Goal: Transaction & Acquisition: Obtain resource

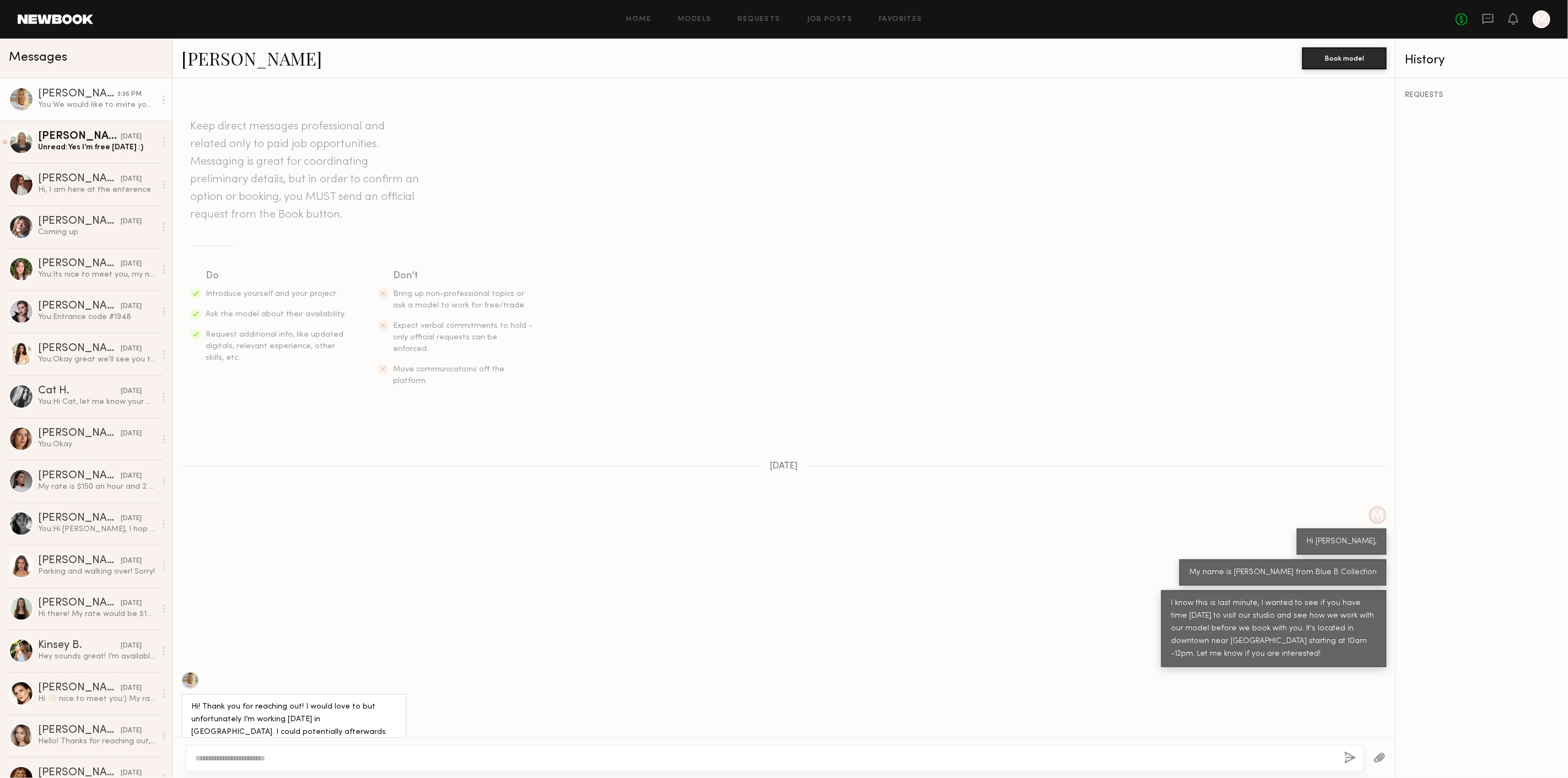
scroll to position [424, 0]
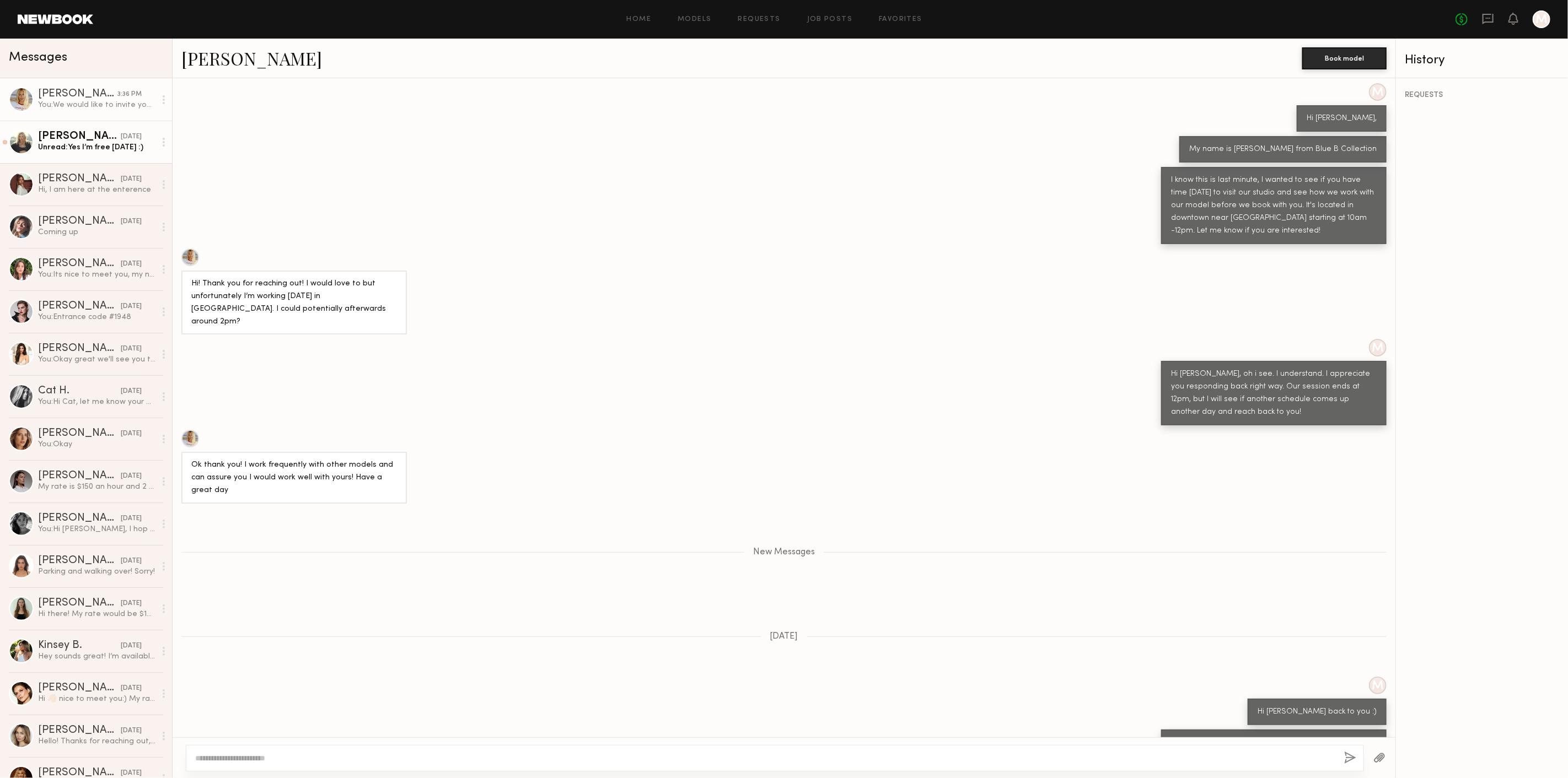
click at [121, 133] on div "[DATE]" at bounding box center [131, 136] width 21 height 10
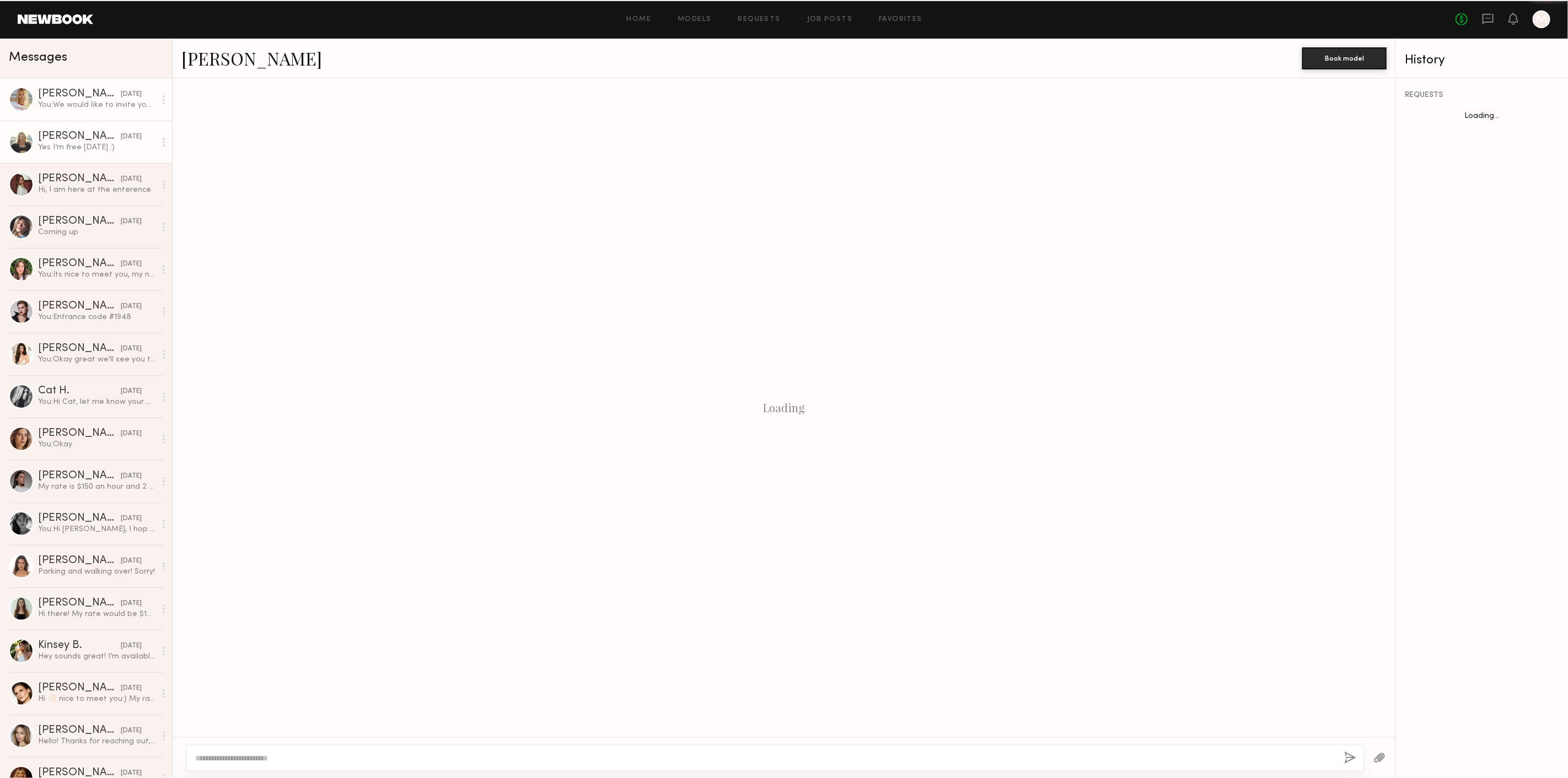
scroll to position [666, 0]
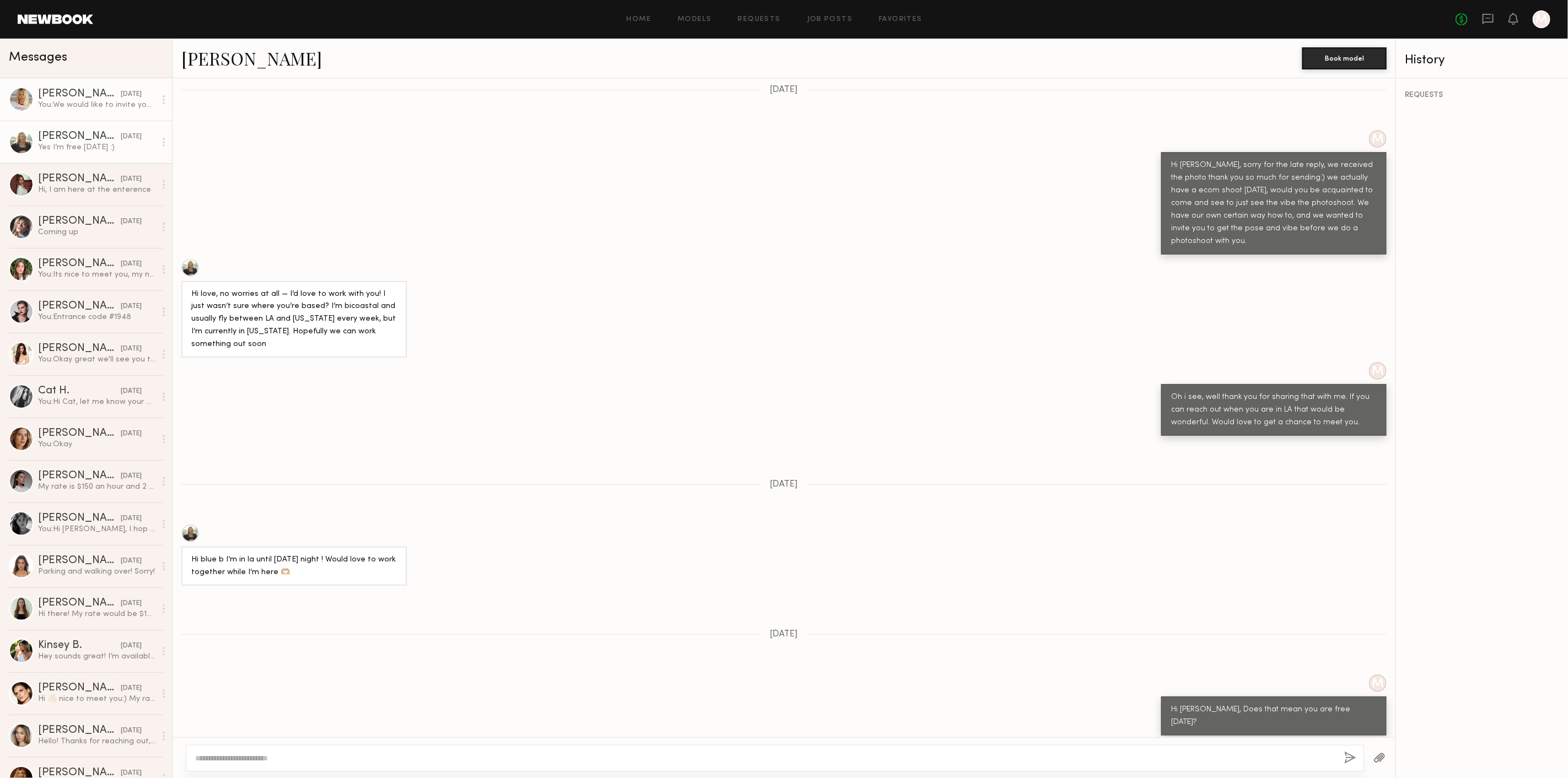
click at [97, 106] on div "You: We would like to invite you 9/25 for a test shoot for one hr, please let m…" at bounding box center [96, 105] width 117 height 10
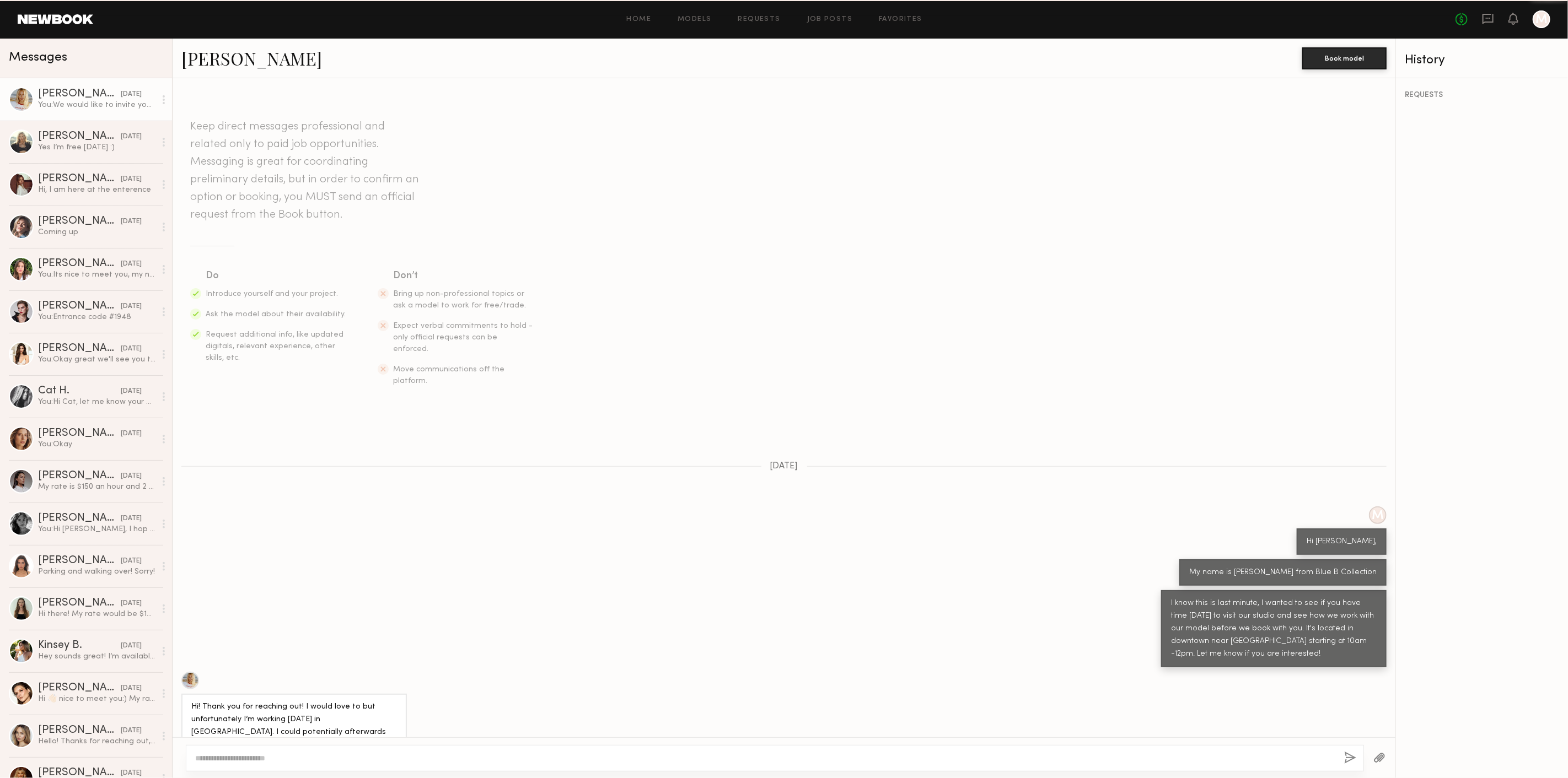
scroll to position [338, 0]
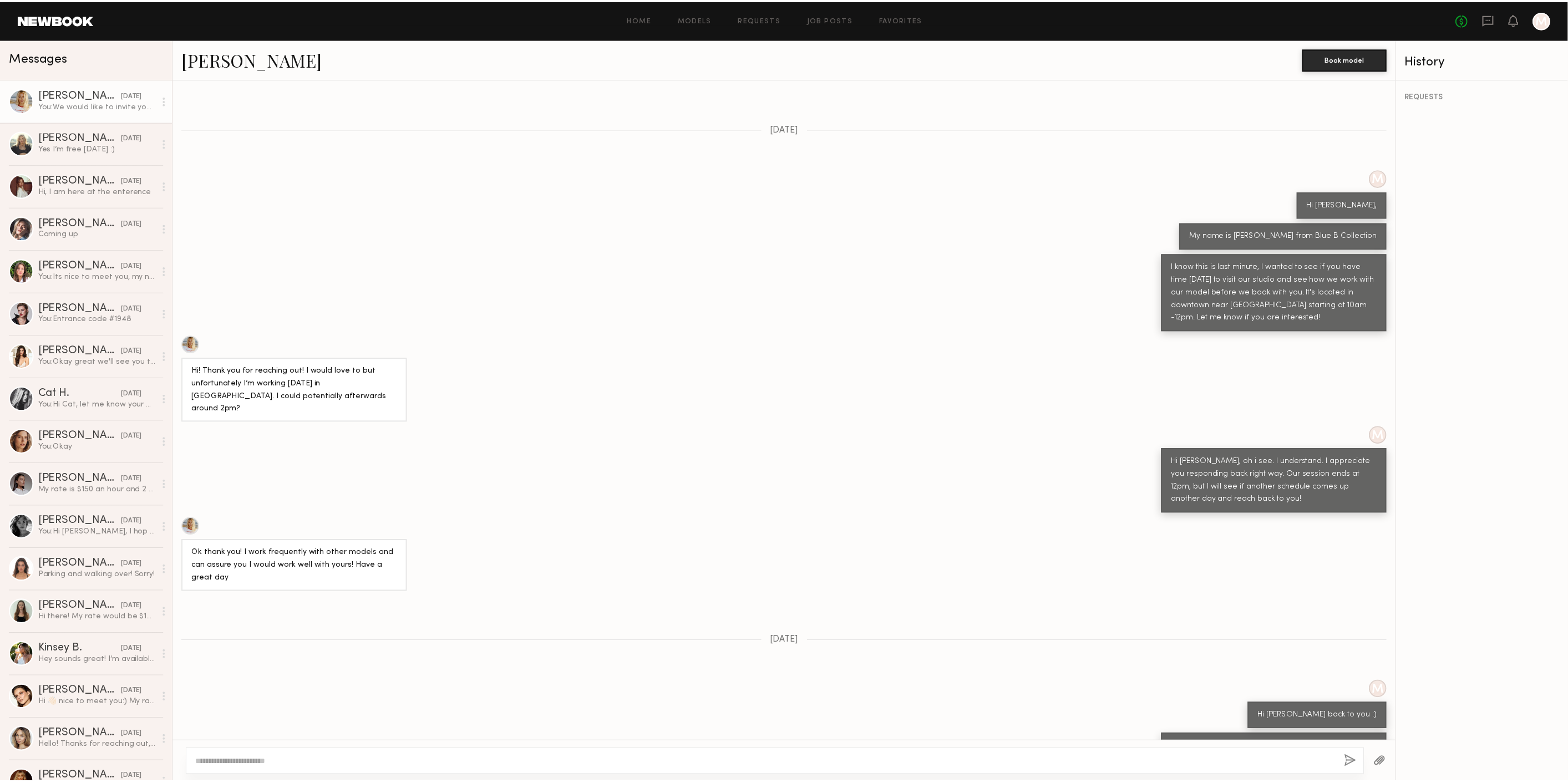
scroll to position [340, 0]
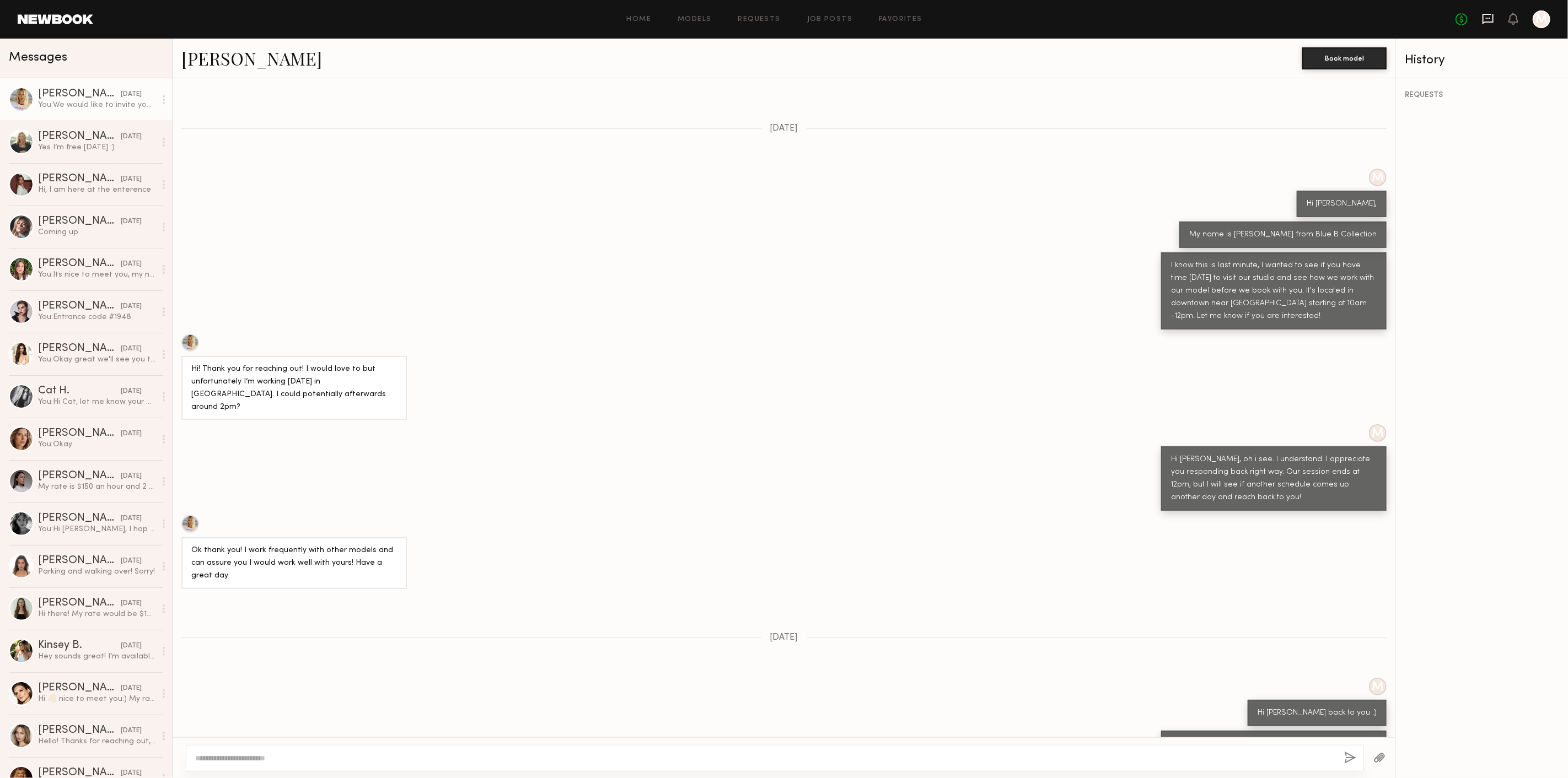
click at [1489, 21] on icon at bounding box center [1488, 18] width 12 height 12
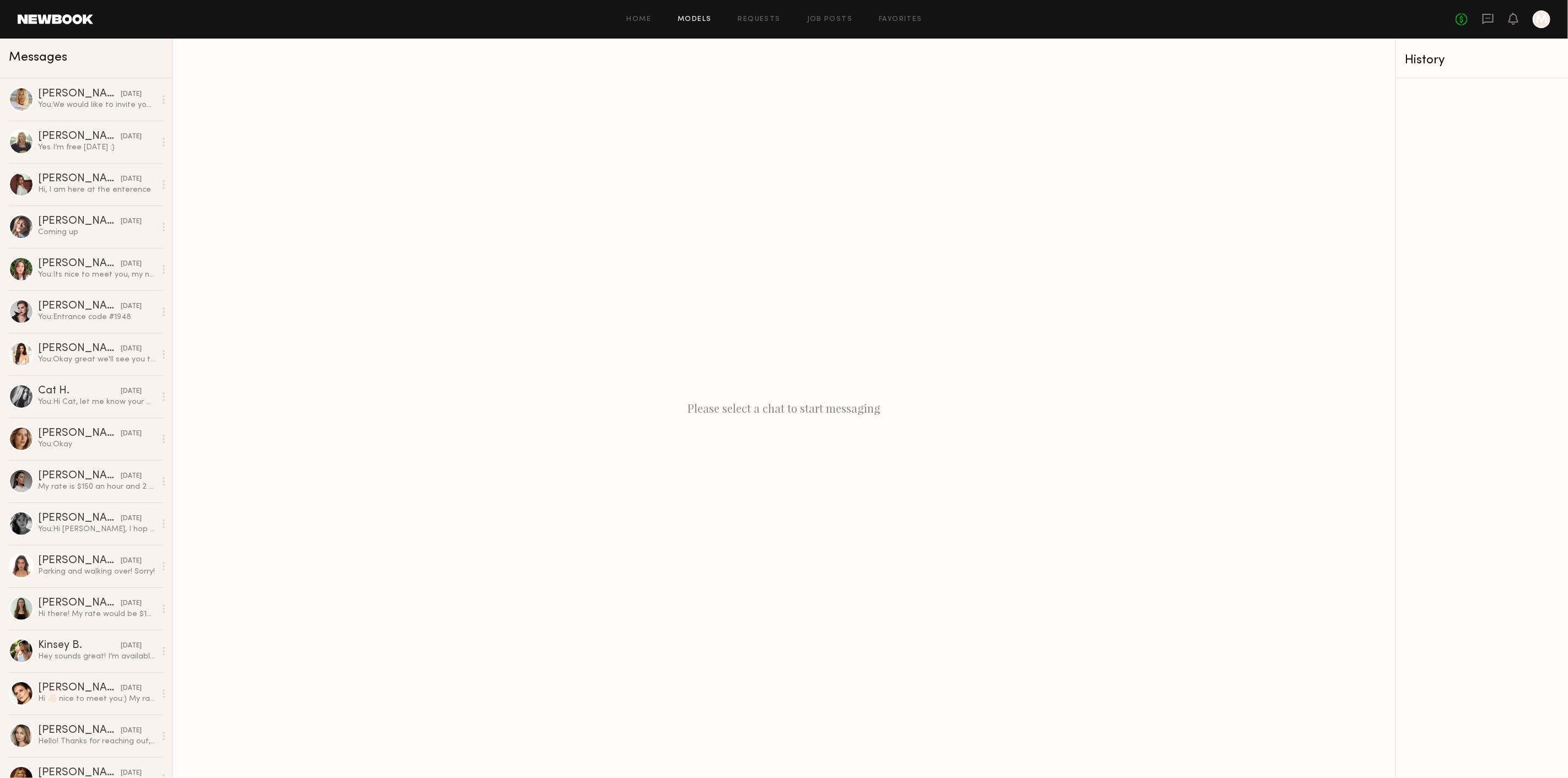
click at [703, 16] on link "Models" at bounding box center [694, 20] width 33 height 8
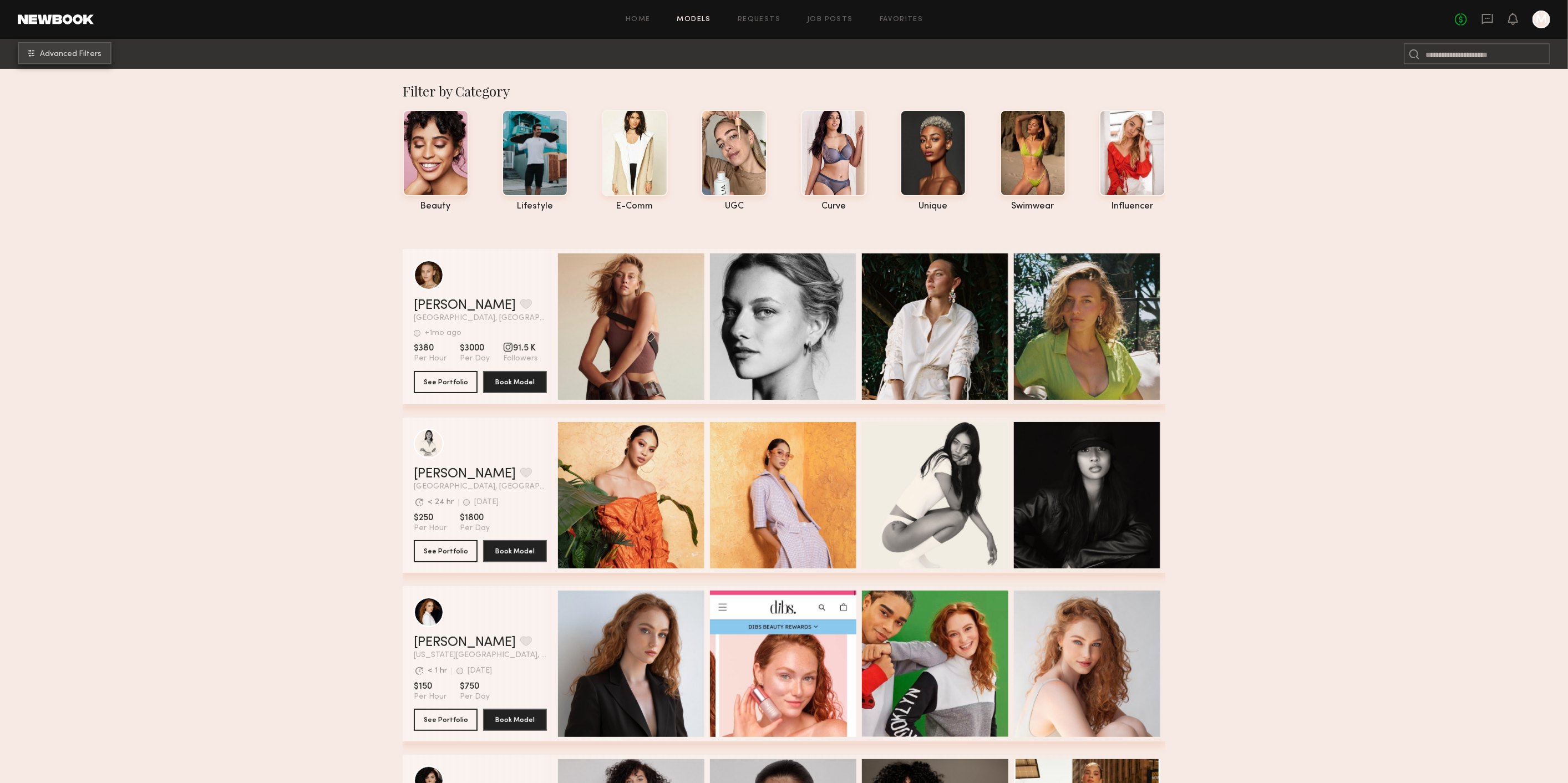
click at [108, 54] on button "Advanced Filters" at bounding box center [65, 53] width 94 height 22
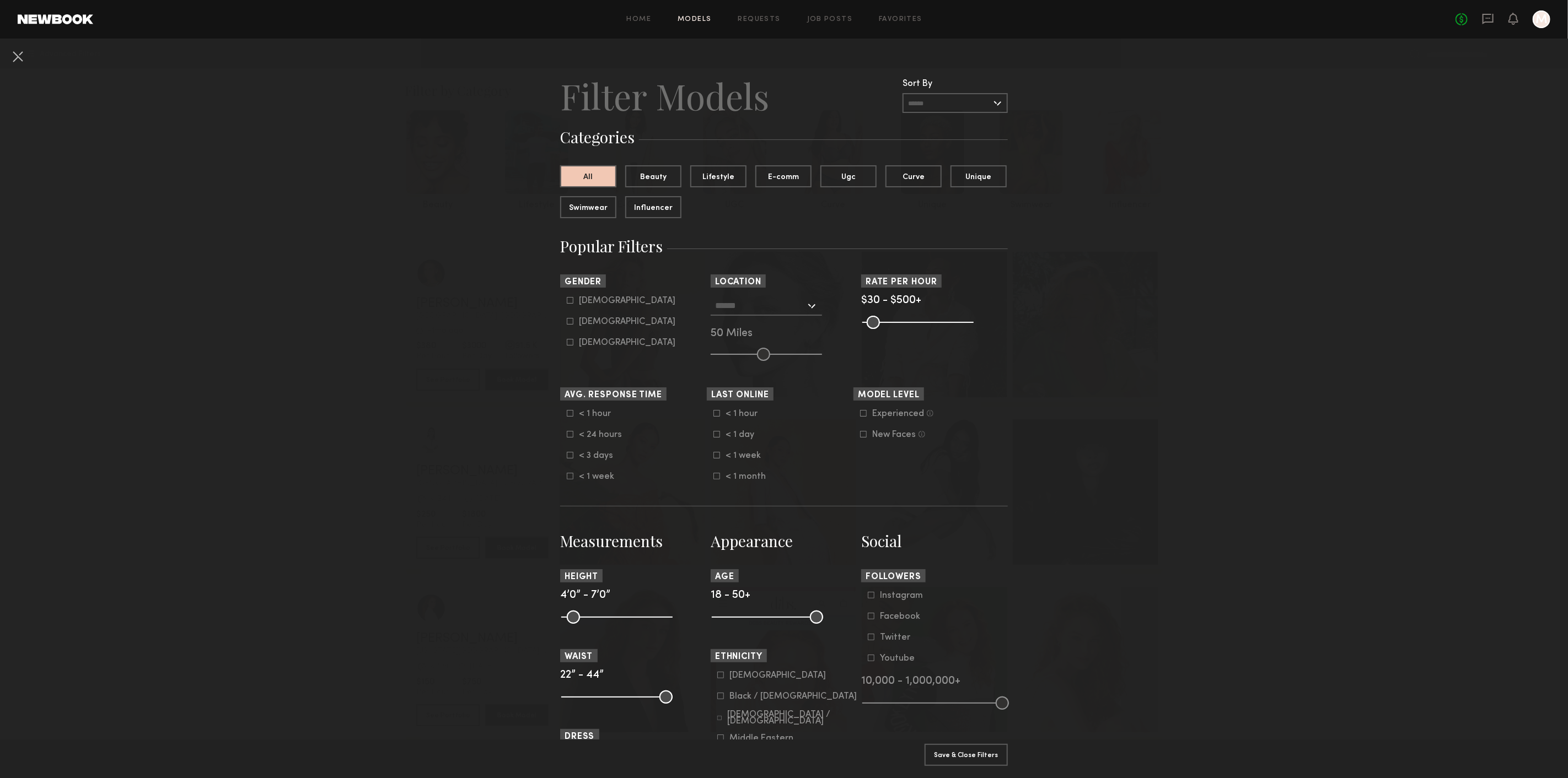
click at [593, 316] on form "Male Female Non-binary" at bounding box center [636, 322] width 140 height 51
click at [593, 321] on div "Female" at bounding box center [627, 322] width 96 height 7
type input "**"
click at [759, 308] on input "text" at bounding box center [760, 306] width 90 height 19
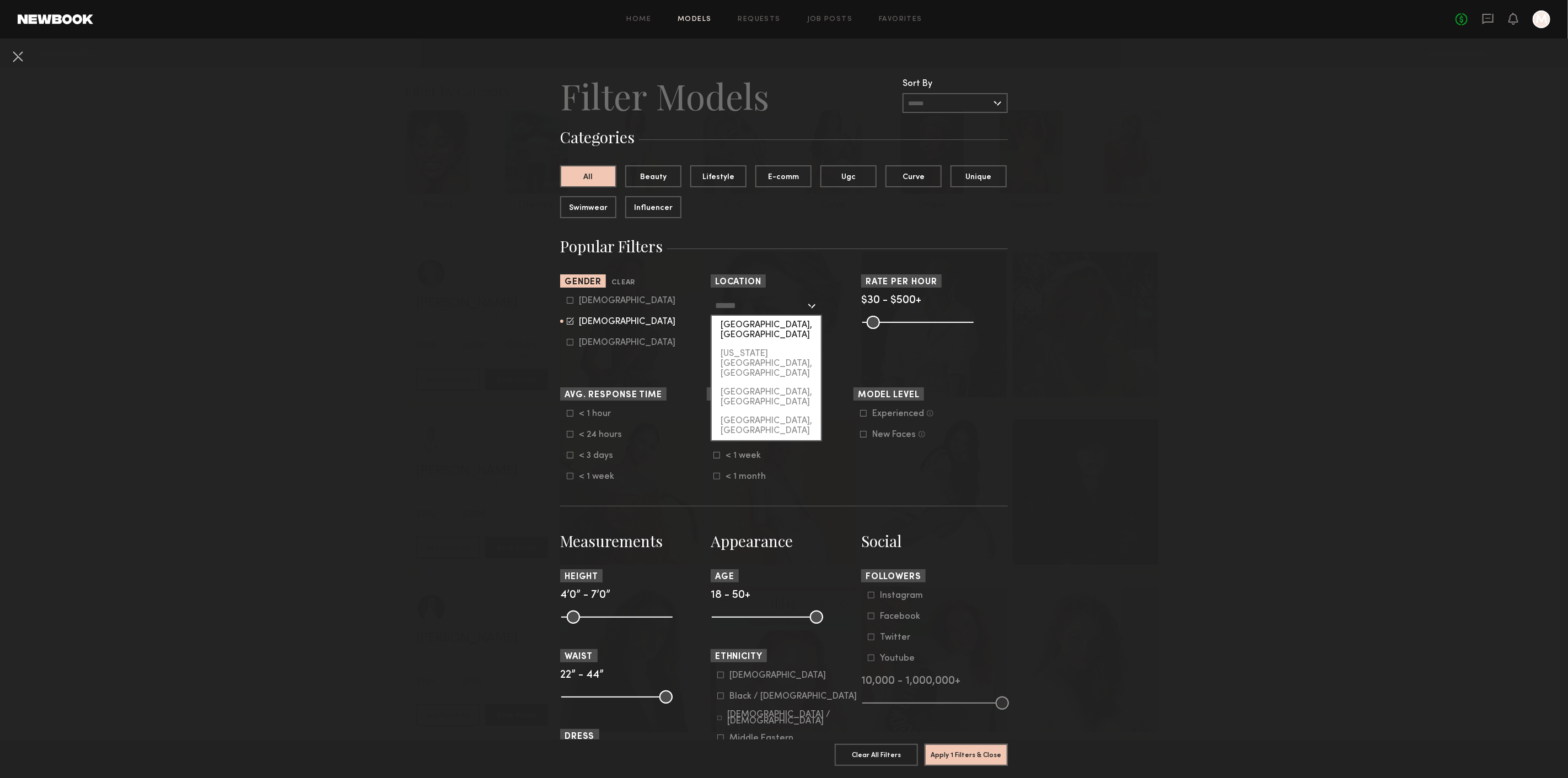
click at [761, 322] on div "Los Angeles, CA" at bounding box center [766, 330] width 110 height 29
type input "**********"
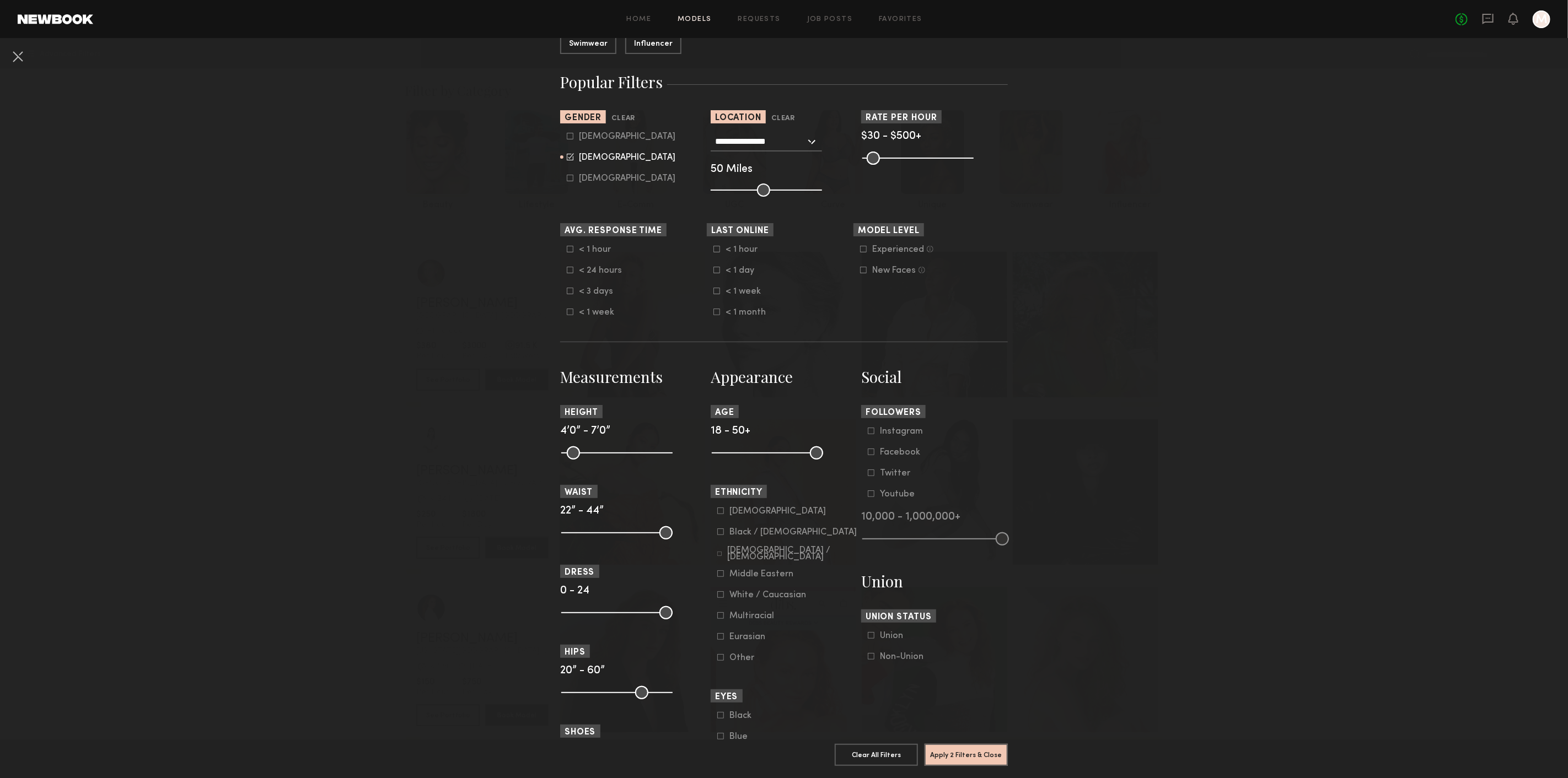
scroll to position [184, 0]
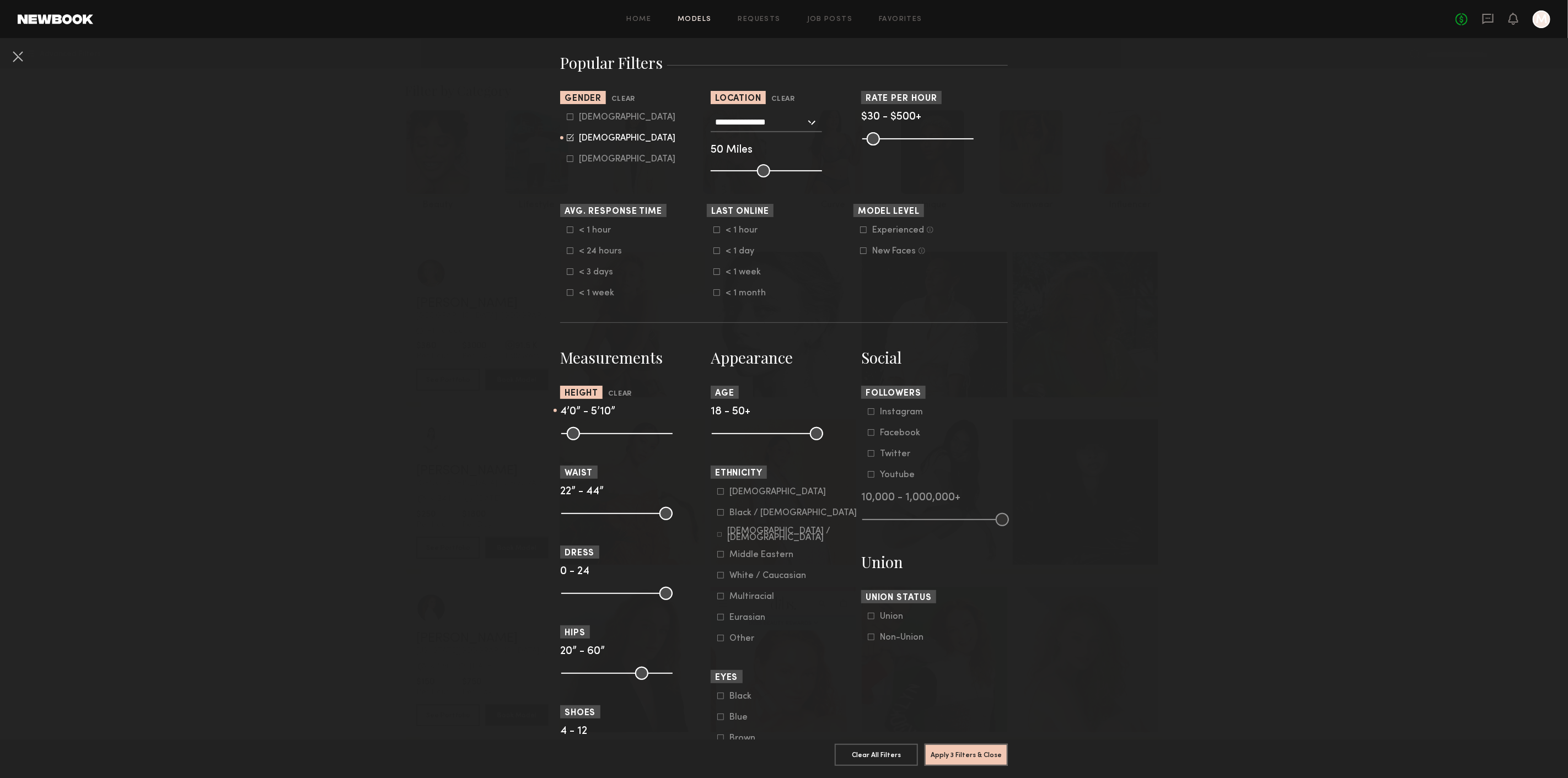
drag, startPoint x: 662, startPoint y: 436, endPoint x: 622, endPoint y: 438, distance: 40.0
type input "**"
click at [622, 438] on input "range" at bounding box center [616, 434] width 111 height 13
drag, startPoint x: 593, startPoint y: 436, endPoint x: 616, endPoint y: 438, distance: 23.1
type input "**"
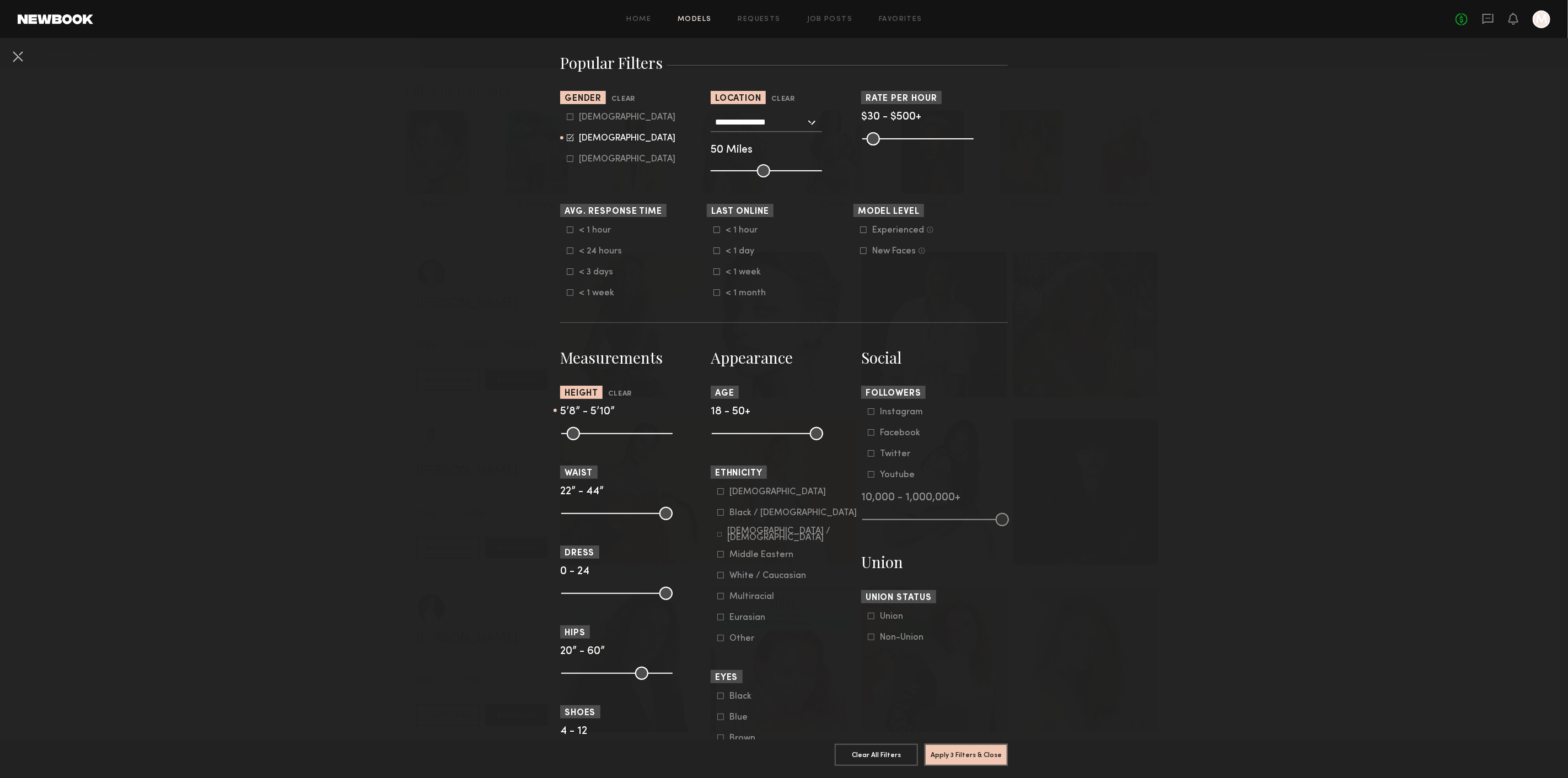
click at [616, 438] on input "range" at bounding box center [616, 434] width 111 height 13
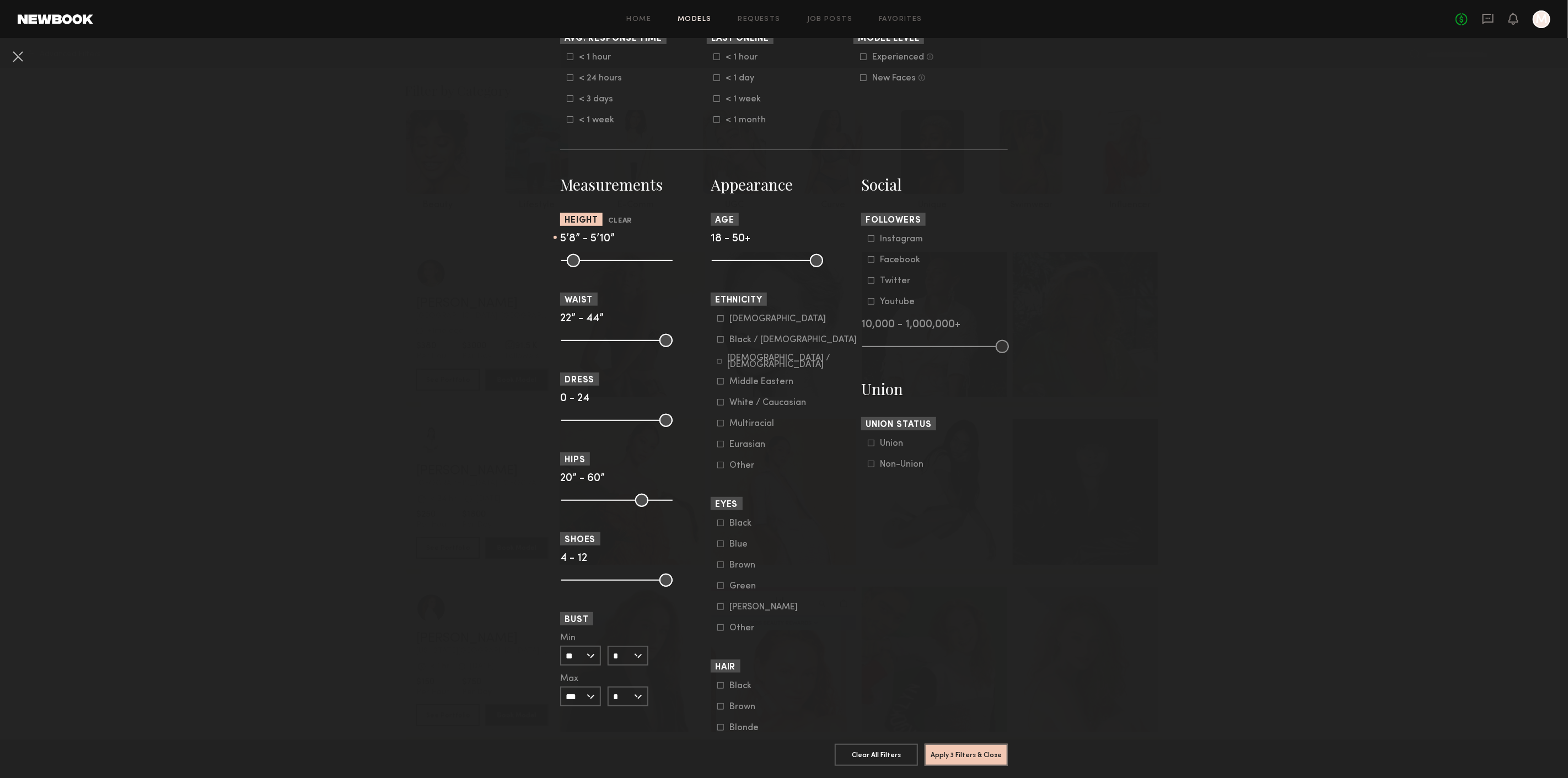
scroll to position [368, 0]
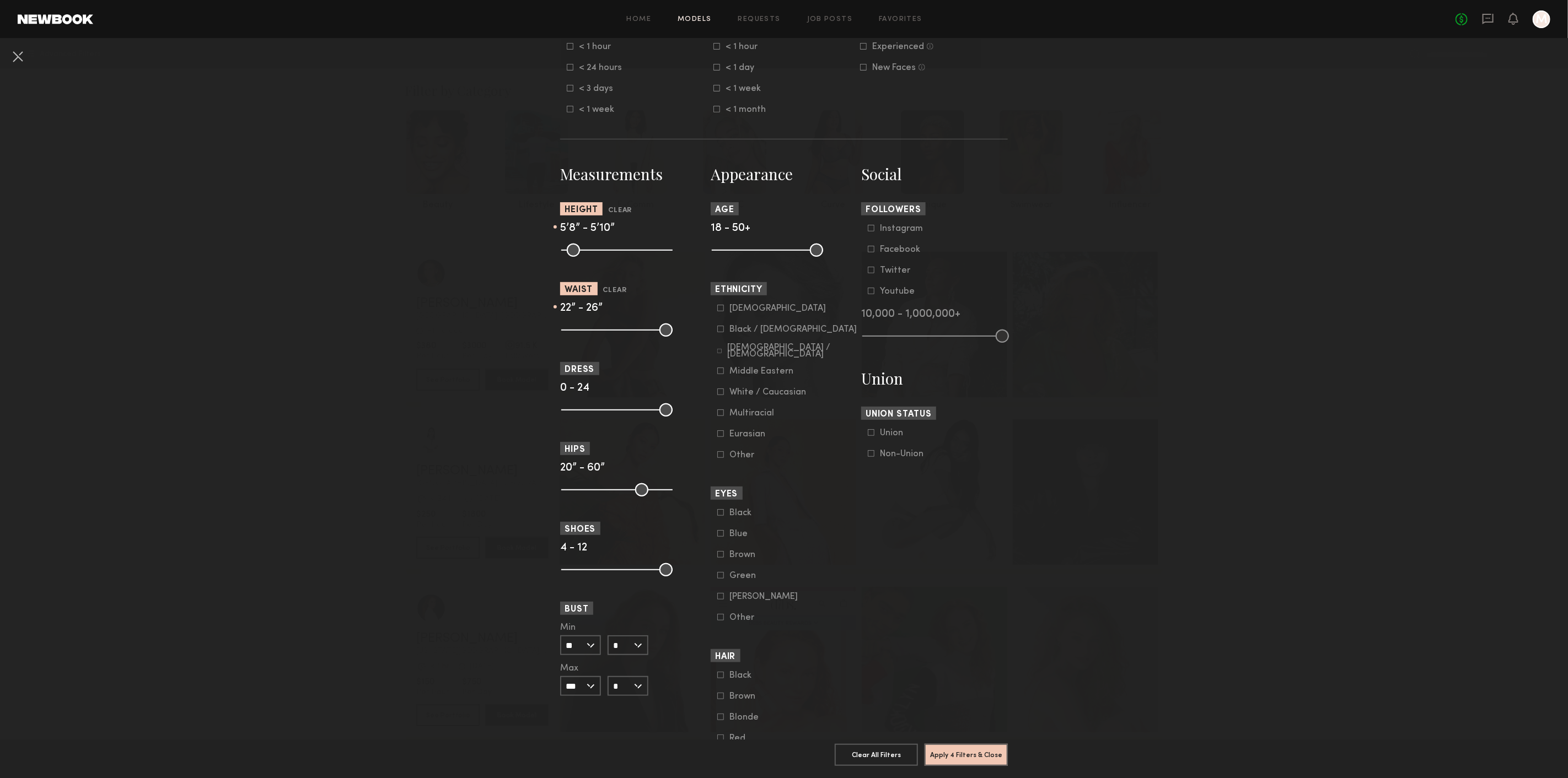
drag, startPoint x: 662, startPoint y: 330, endPoint x: 583, endPoint y: 347, distance: 80.8
type input "**"
click at [583, 337] on input "range" at bounding box center [616, 330] width 111 height 13
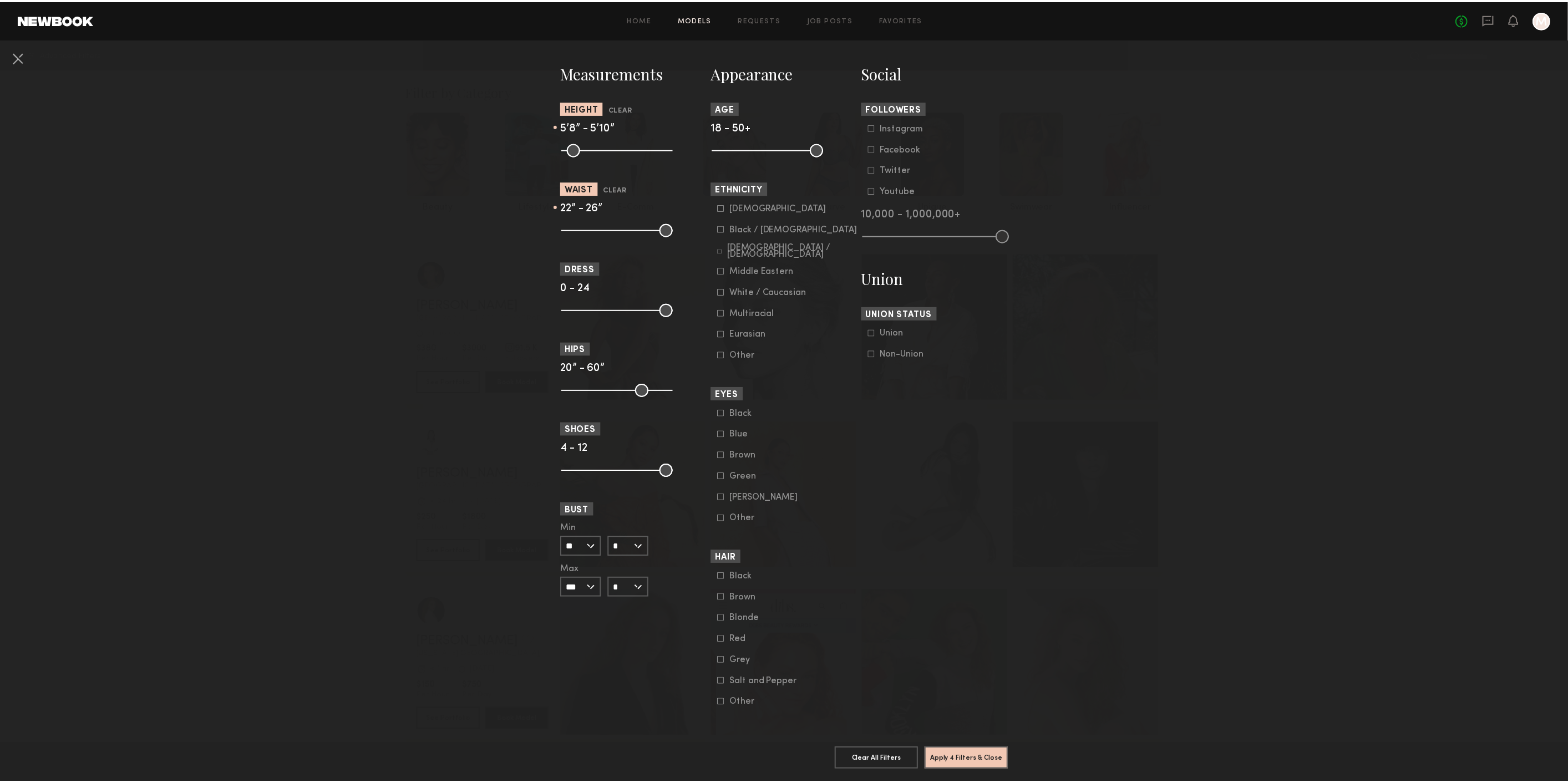
scroll to position [497, 0]
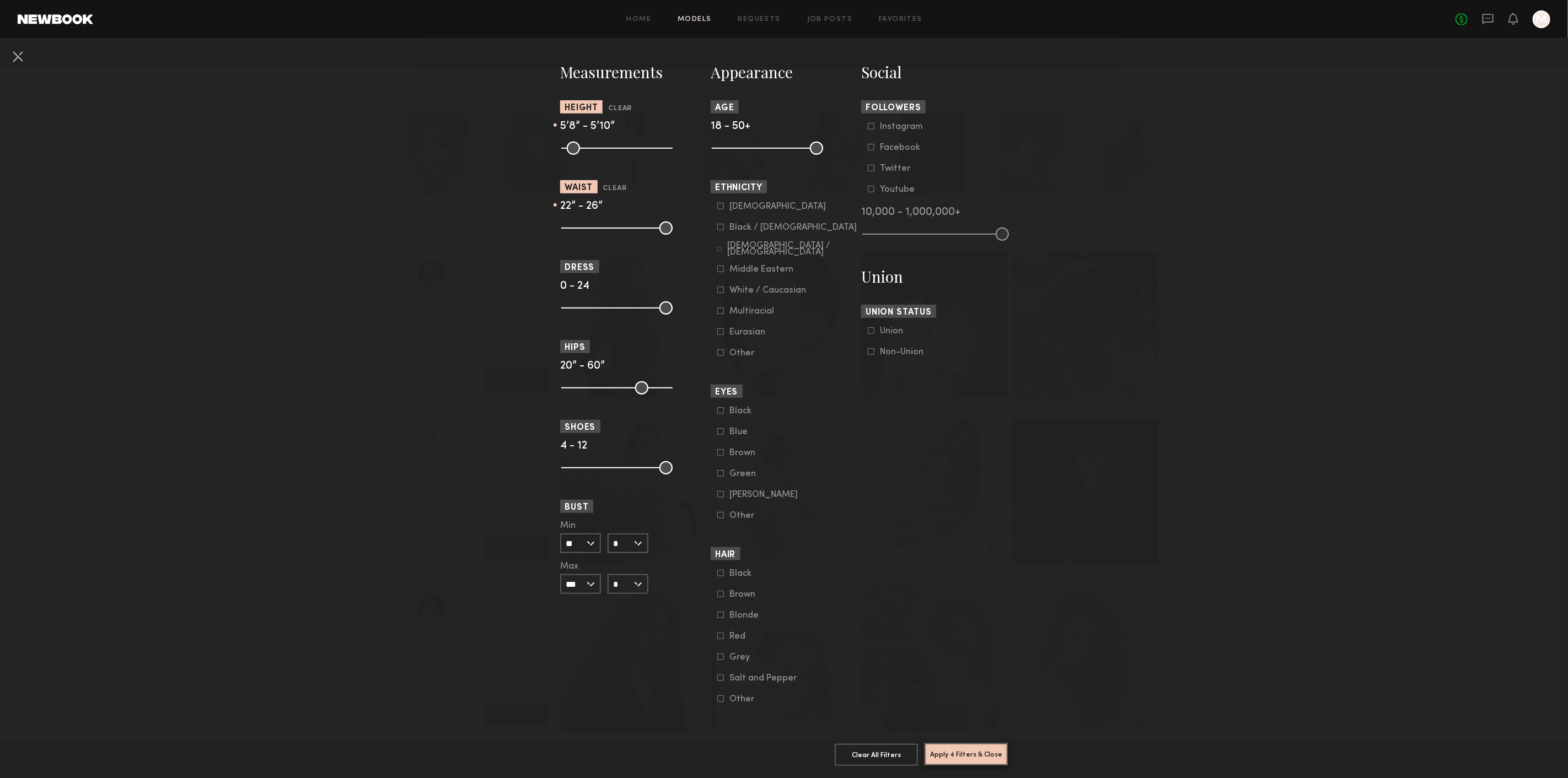
click at [984, 745] on button "Apply 4 Filters & Close" at bounding box center [966, 754] width 83 height 22
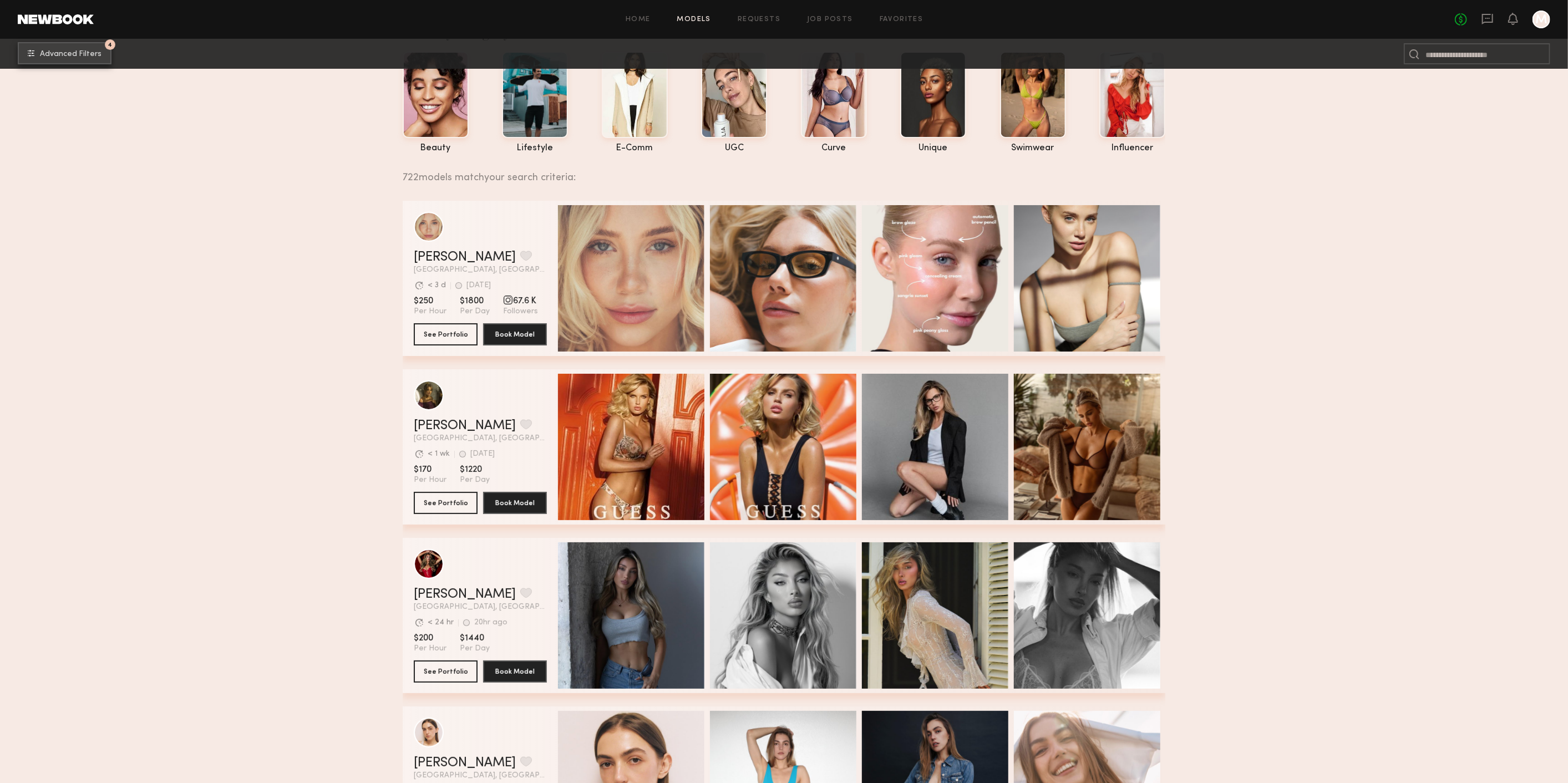
scroll to position [185, 0]
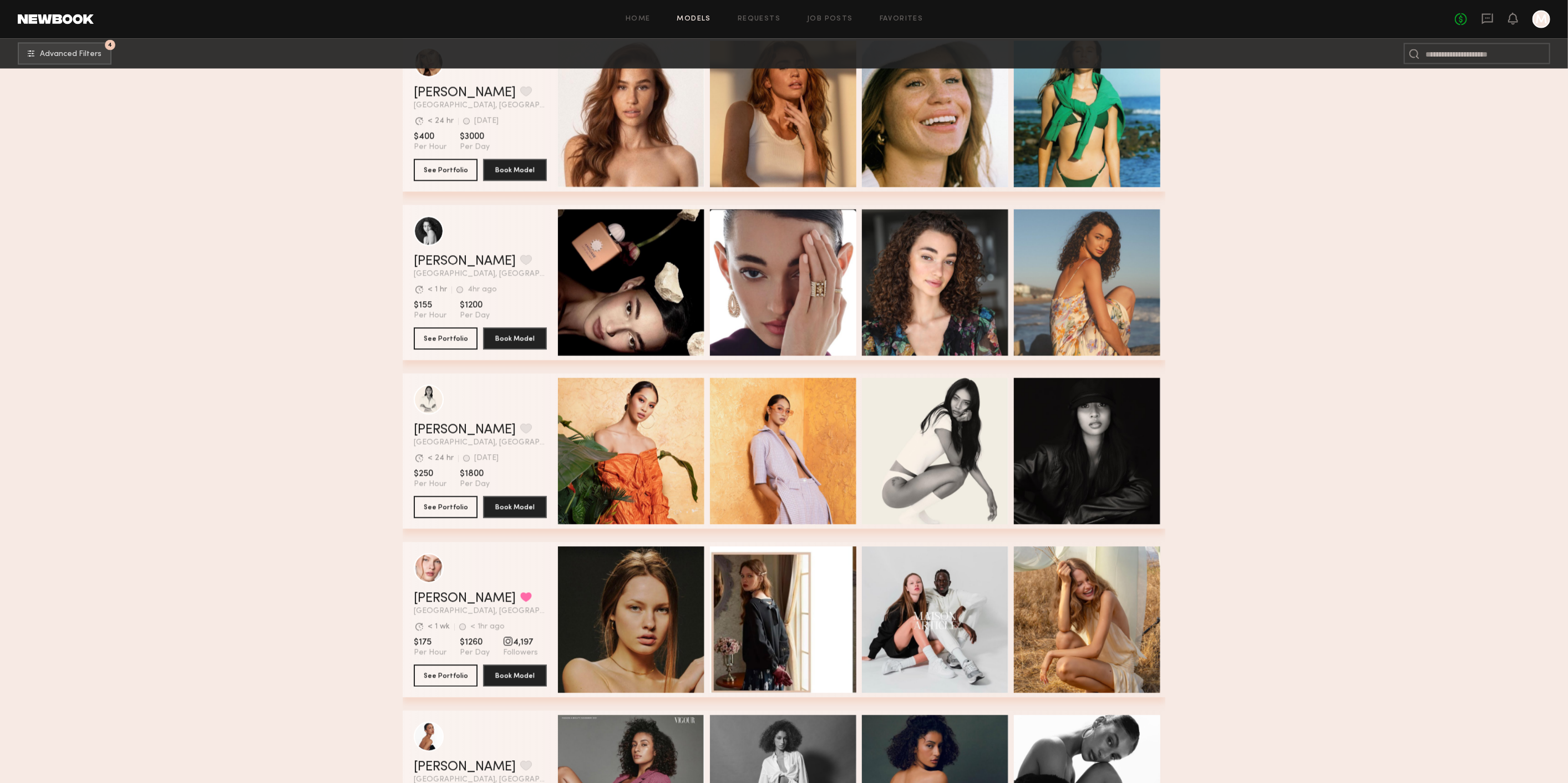
scroll to position [2034, 0]
